Goal: Find specific page/section: Find specific page/section

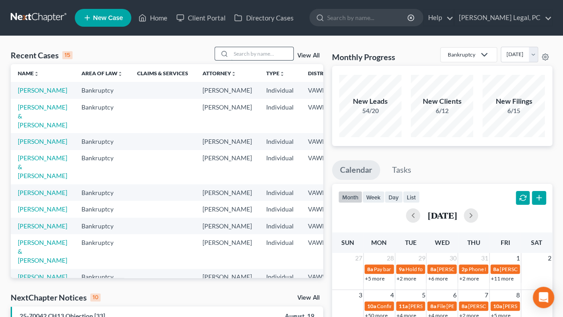
click at [245, 52] on input "search" at bounding box center [262, 53] width 62 height 13
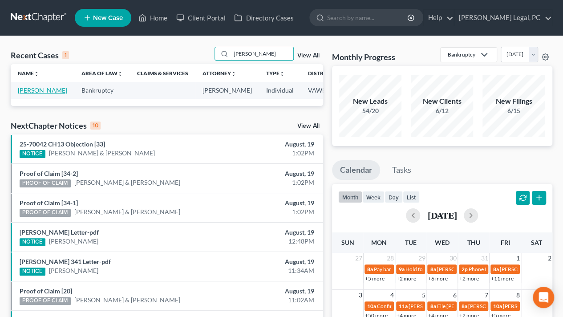
type input "[PERSON_NAME]"
click at [26, 94] on link "[PERSON_NAME]" at bounding box center [42, 90] width 49 height 8
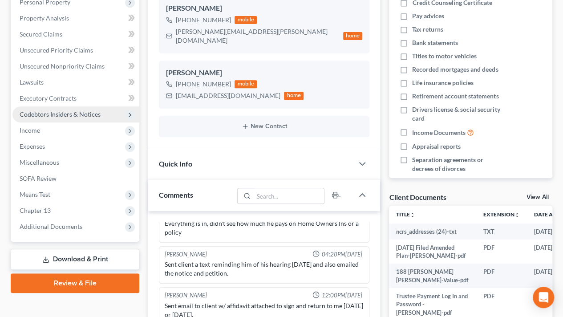
scroll to position [178, 0]
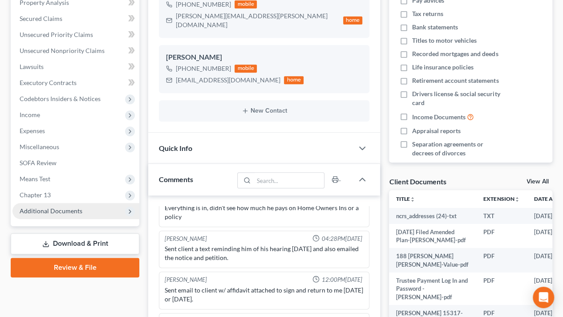
click at [36, 212] on span "Additional Documents" at bounding box center [51, 211] width 63 height 8
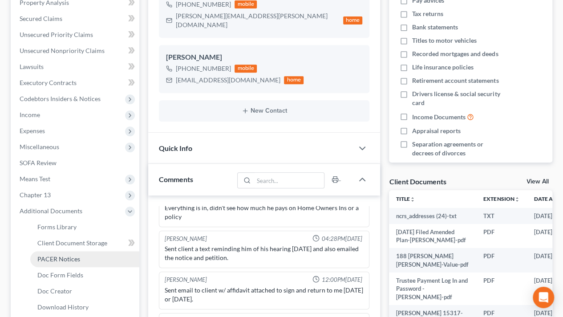
click at [55, 263] on link "PACER Notices" at bounding box center [84, 259] width 109 height 16
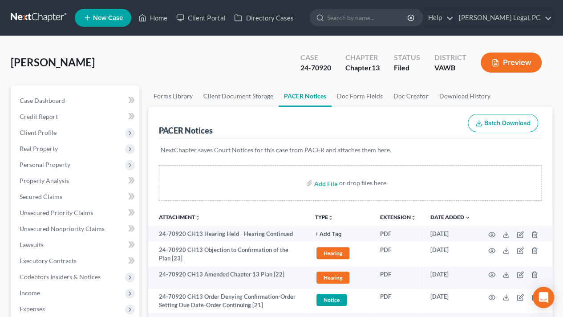
scroll to position [89, 0]
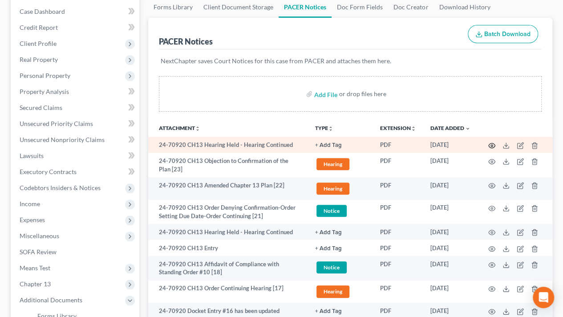
click at [491, 145] on circle "button" at bounding box center [492, 146] width 2 height 2
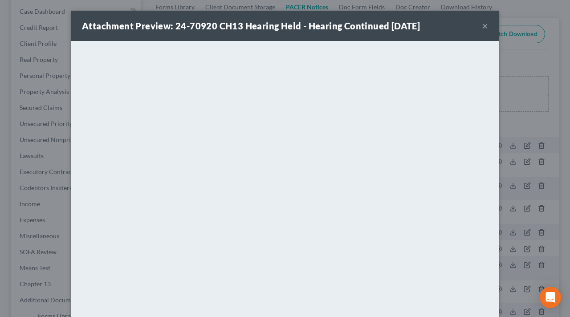
click at [483, 27] on button "×" at bounding box center [485, 25] width 6 height 11
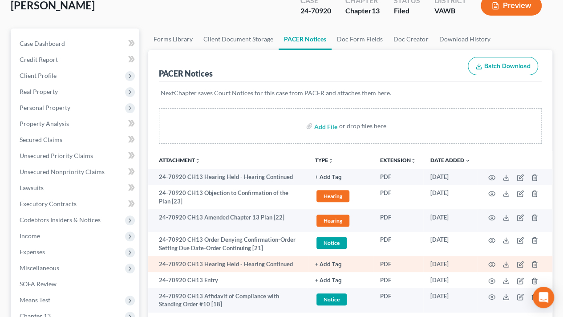
scroll to position [0, 0]
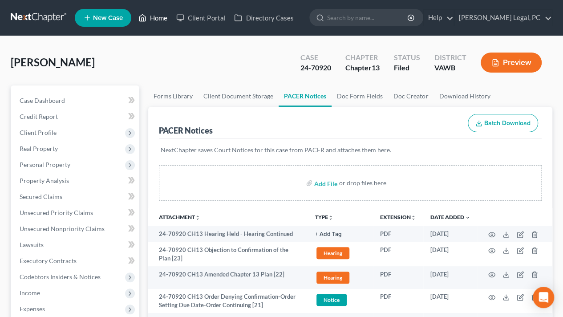
click at [147, 19] on link "Home" at bounding box center [153, 18] width 38 height 16
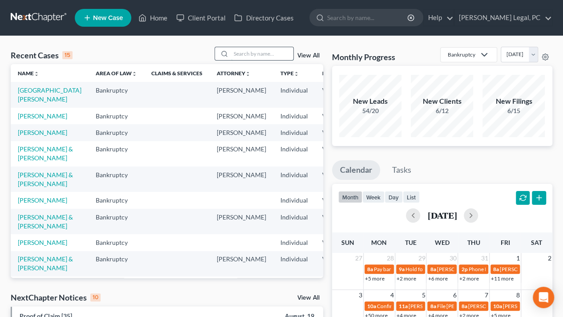
click at [252, 55] on input "search" at bounding box center [262, 53] width 62 height 13
type input "[PERSON_NAME]"
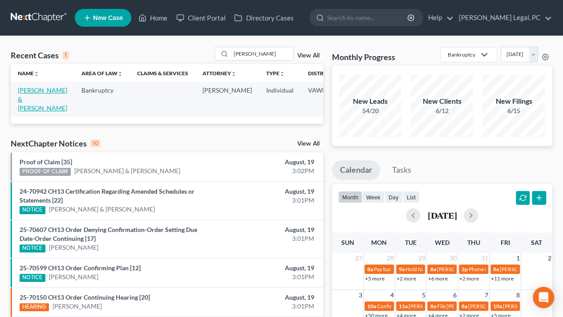
click at [22, 92] on link "[PERSON_NAME] & [PERSON_NAME]" at bounding box center [42, 98] width 49 height 25
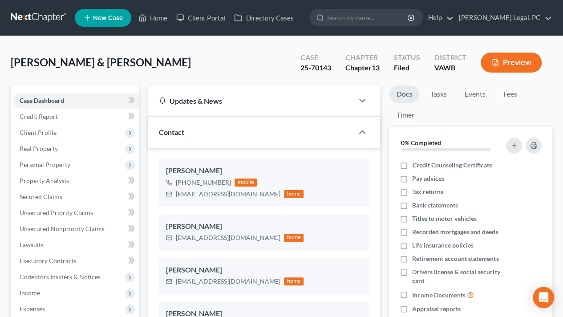
scroll to position [637, 0]
click at [159, 18] on link "Home" at bounding box center [153, 18] width 38 height 16
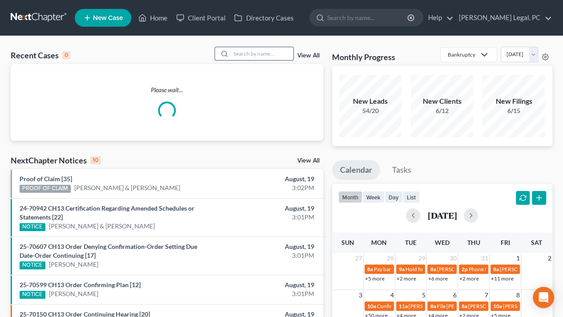
click at [252, 48] on input "search" at bounding box center [262, 53] width 62 height 13
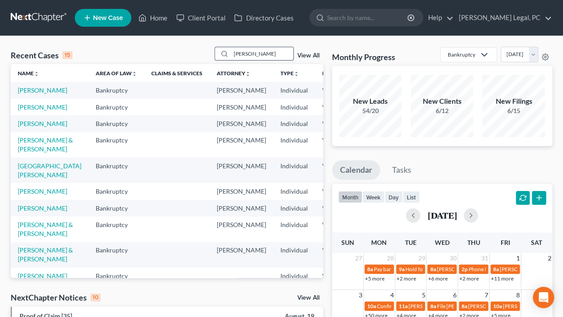
type input "[PERSON_NAME]"
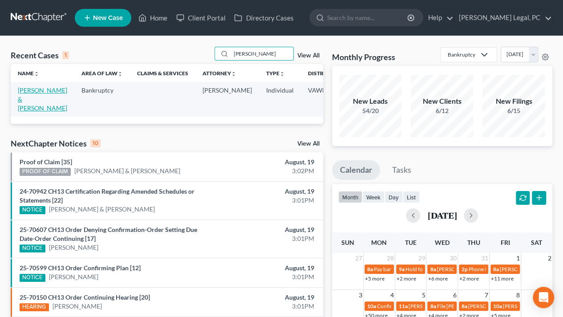
click at [28, 98] on link "[PERSON_NAME] & [PERSON_NAME]" at bounding box center [42, 98] width 49 height 25
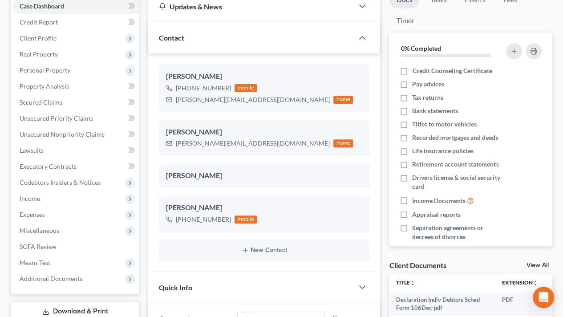
scroll to position [178, 0]
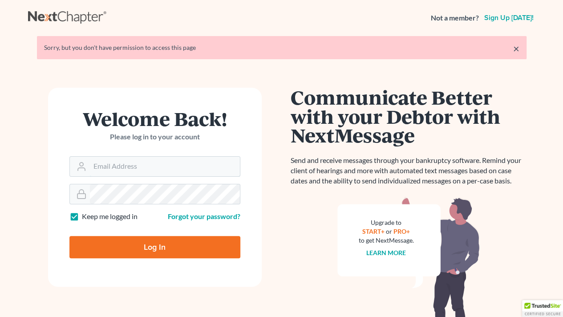
type input "[EMAIL_ADDRESS][PERSON_NAME][DOMAIN_NAME]"
click at [95, 252] on input "Log In" at bounding box center [154, 247] width 171 height 22
type input "Thinking..."
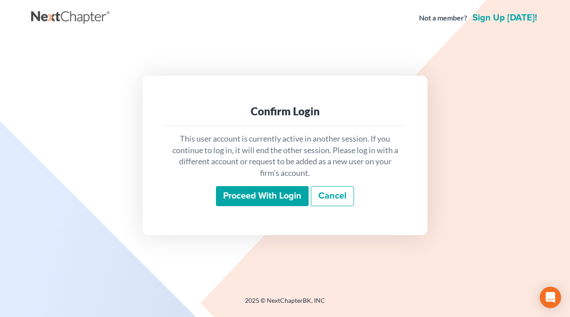
click at [253, 198] on input "Proceed with login" at bounding box center [262, 196] width 93 height 20
